Goal: Transaction & Acquisition: Obtain resource

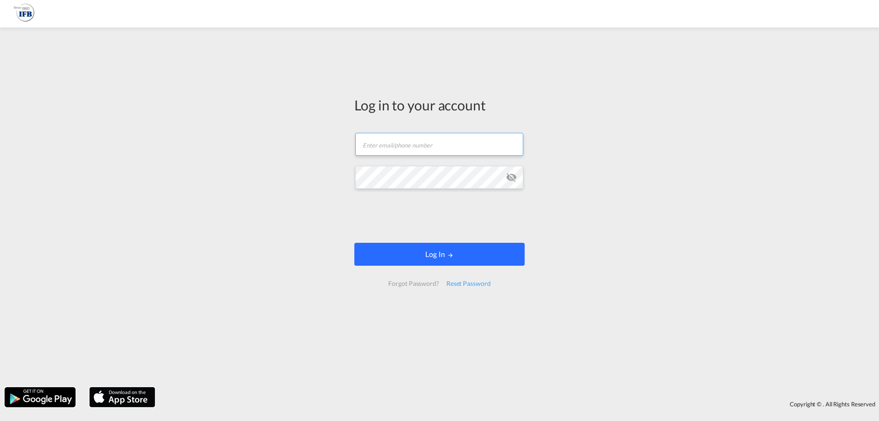
type input "[PERSON_NAME][EMAIL_ADDRESS][DOMAIN_NAME]"
click at [459, 261] on button "Log In" at bounding box center [440, 254] width 170 height 23
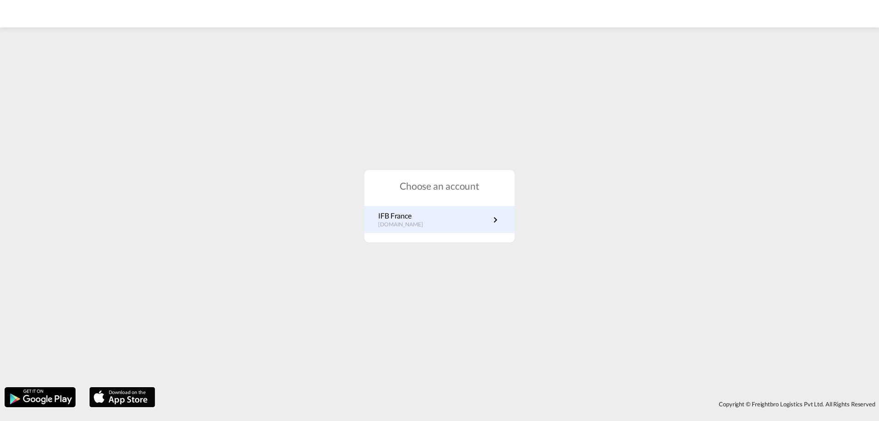
click at [416, 215] on p "IFB France" at bounding box center [405, 216] width 54 height 10
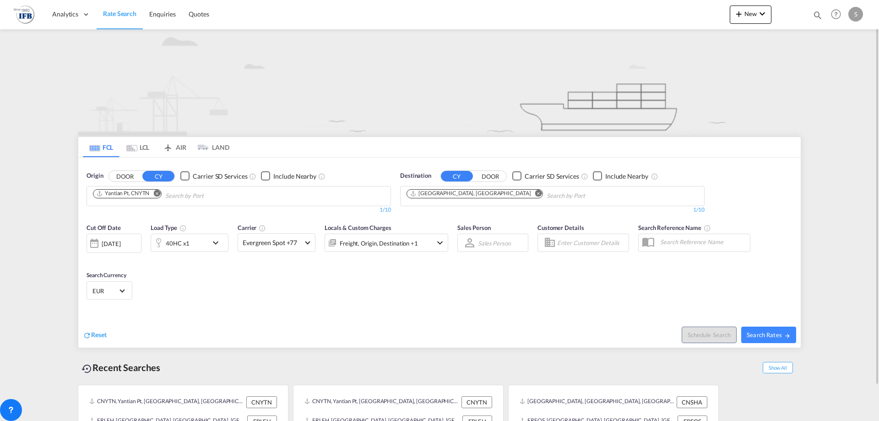
click at [157, 194] on md-icon "Remove" at bounding box center [156, 193] width 7 height 7
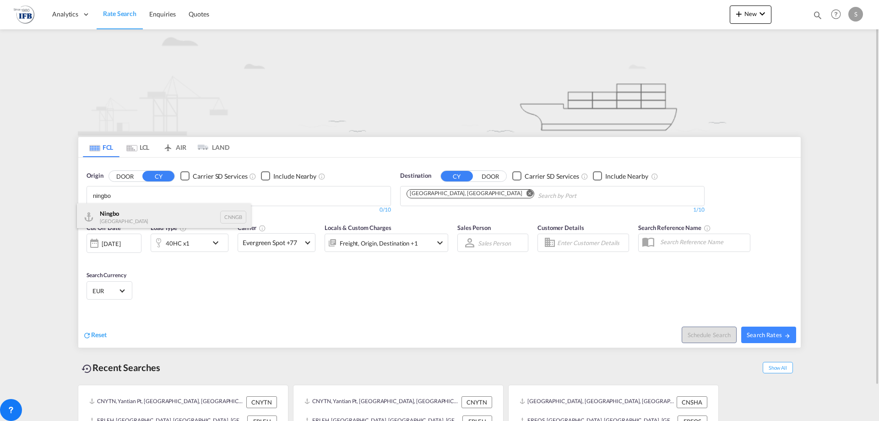
type input "ningbo"
click at [147, 217] on div "Ningbo China CNNGB" at bounding box center [164, 216] width 174 height 27
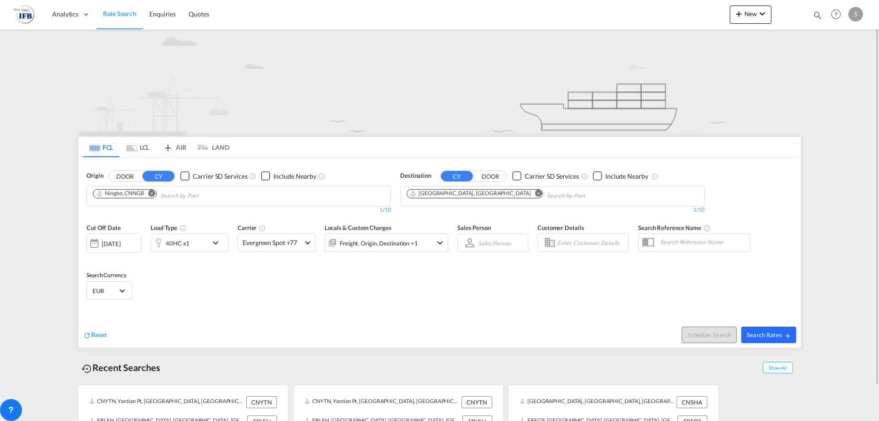
click at [766, 332] on span "Search Rates" at bounding box center [769, 334] width 44 height 7
type input "CNNGB to FRLEH / 22 Aug 2025"
